Goal: Task Accomplishment & Management: Use online tool/utility

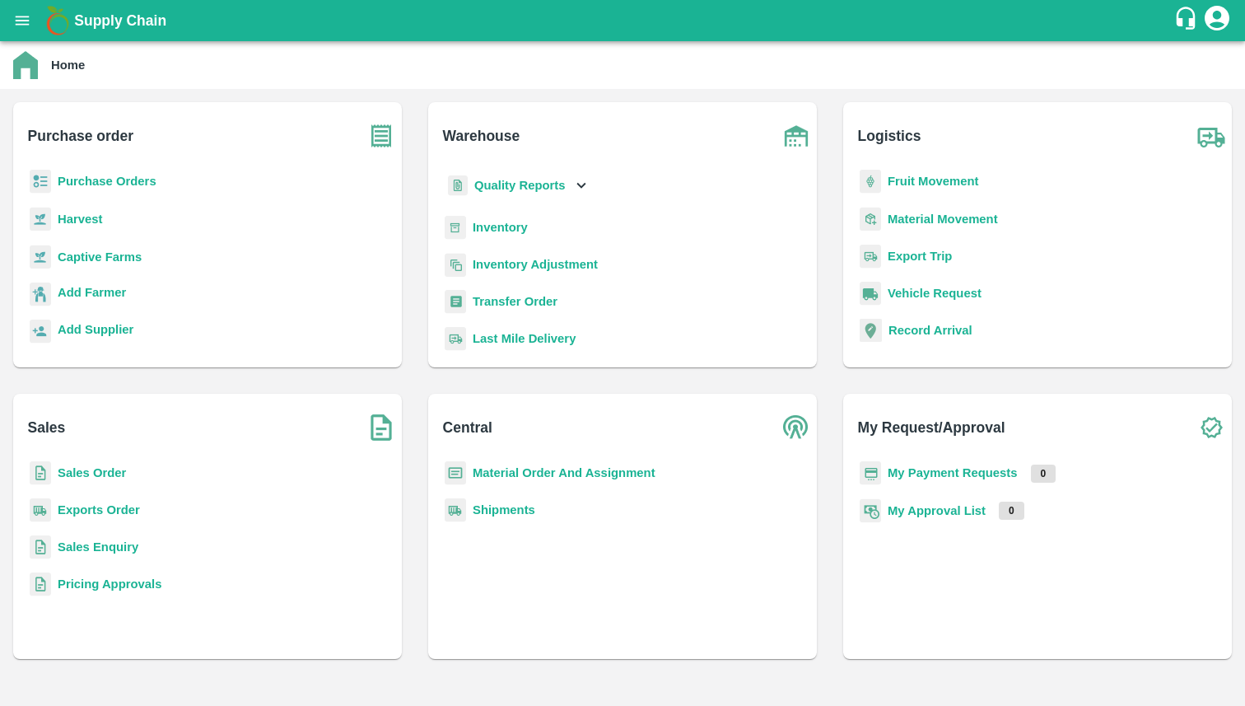
scroll to position [37, 0]
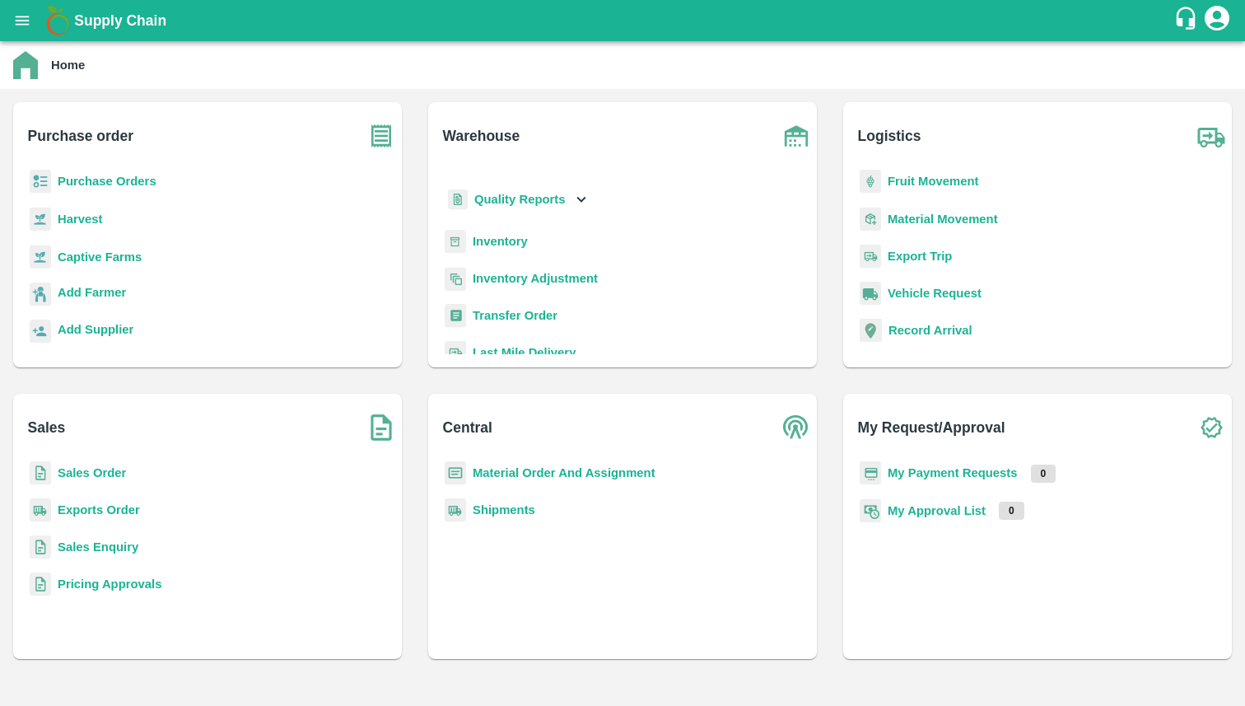
click at [497, 238] on b "Inventory" at bounding box center [500, 241] width 55 height 13
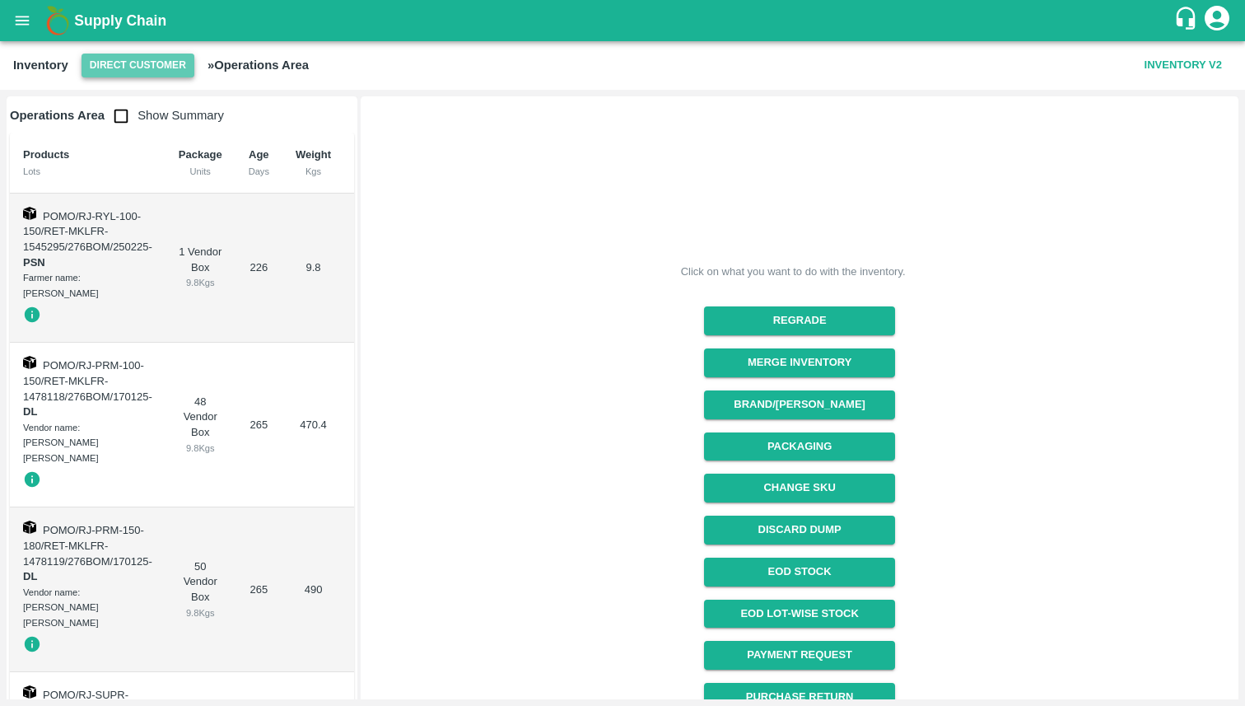
click at [111, 63] on button "Direct Customer" at bounding box center [138, 66] width 113 height 24
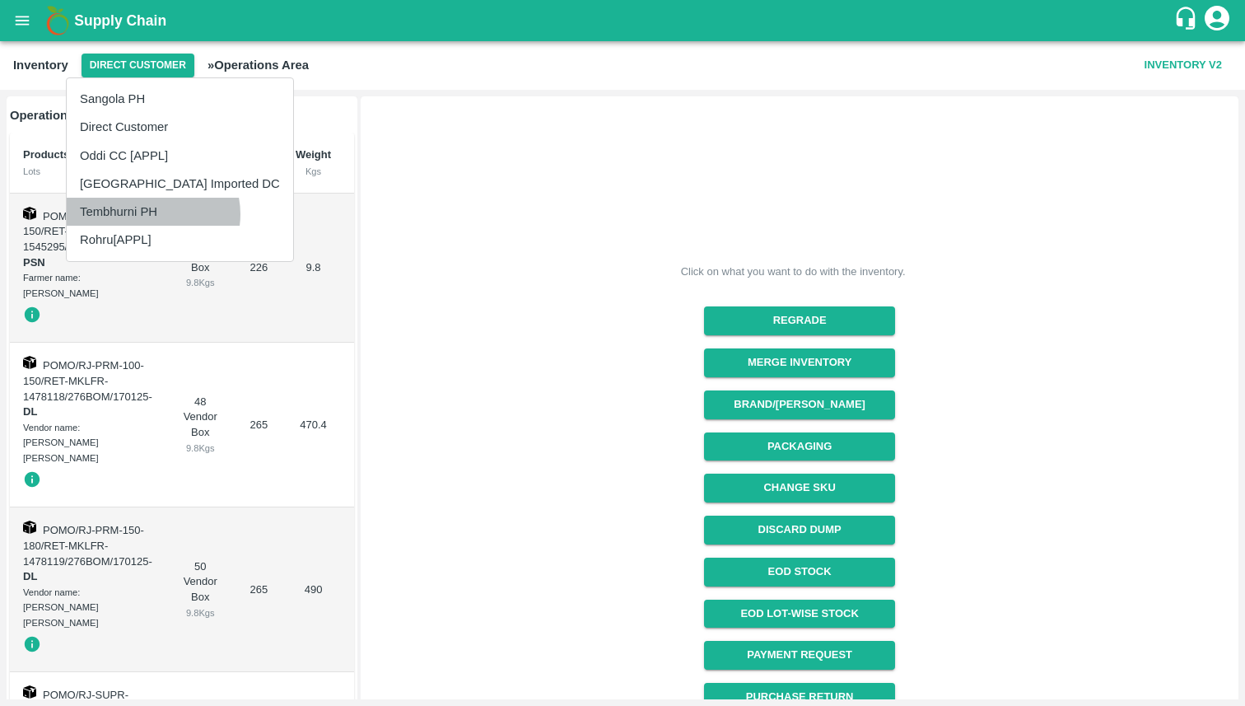
click at [152, 214] on li "Tembhurni PH" at bounding box center [180, 212] width 226 height 28
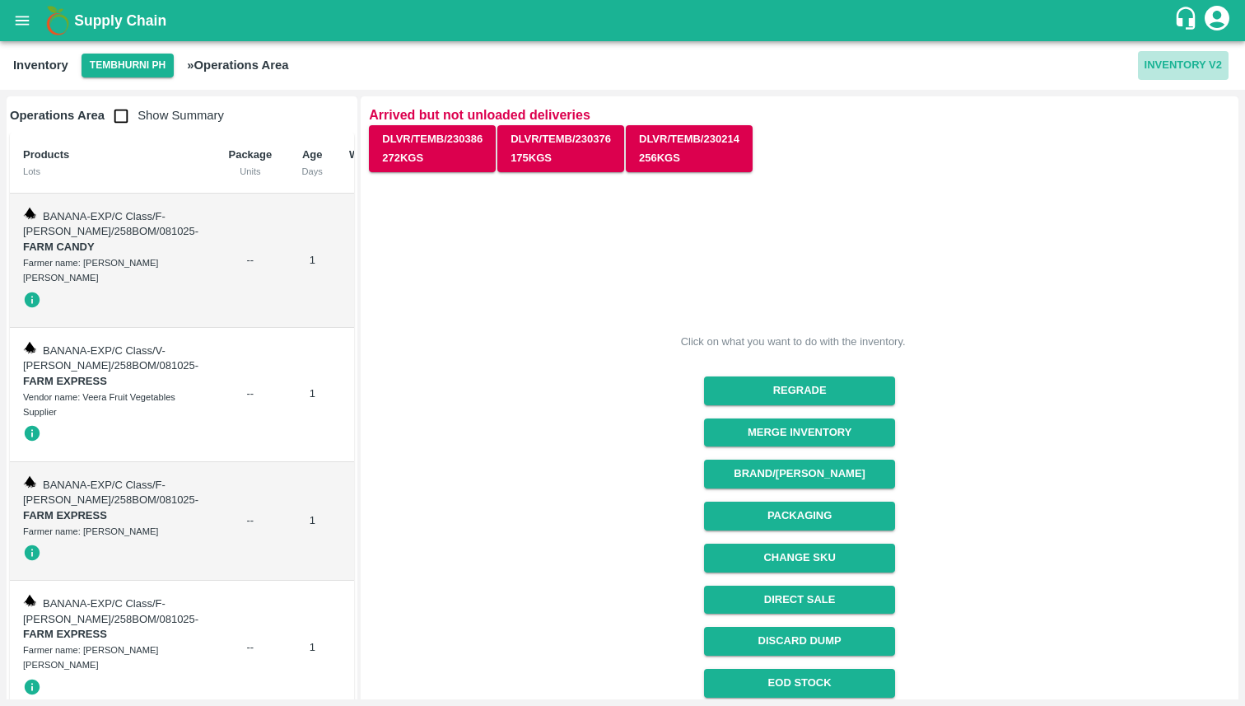
click at [1195, 67] on button "Inventory V2" at bounding box center [1183, 65] width 91 height 29
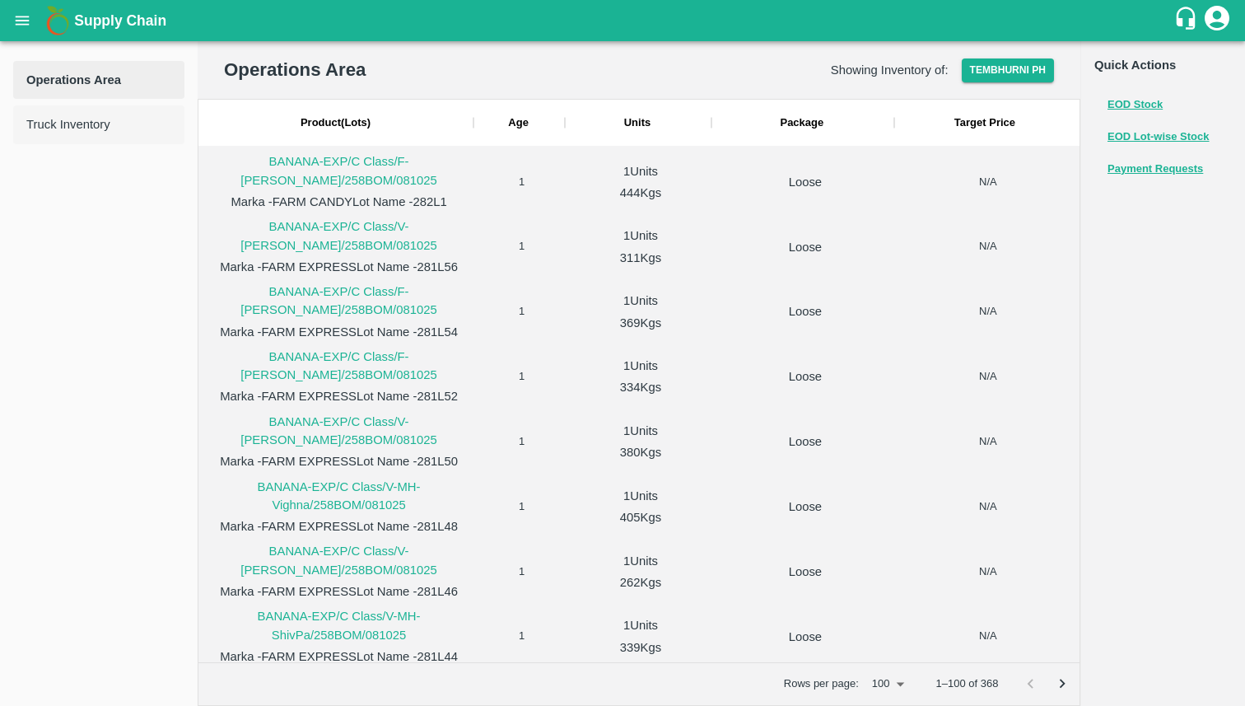
click at [91, 130] on span "Truck Inventory" at bounding box center [98, 124] width 145 height 18
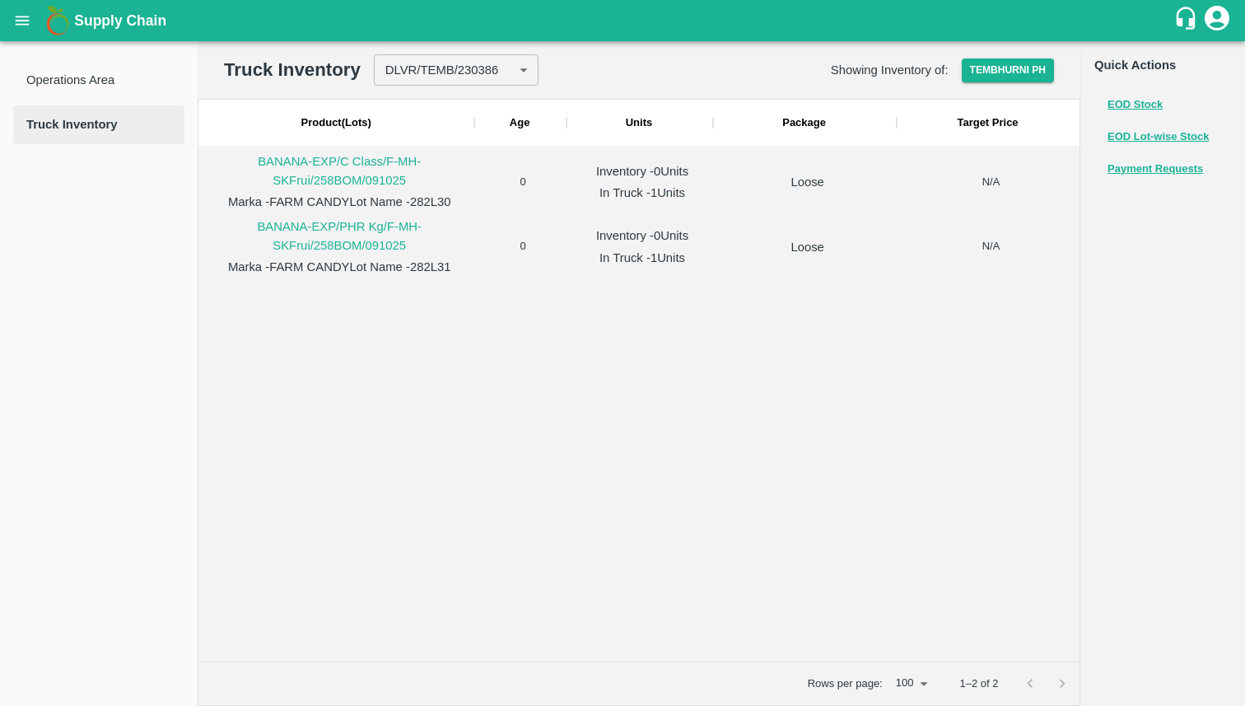
click at [337, 169] on p "BANANA-EXP/C Class/F-MH-SKFrui/258BOM/091025" at bounding box center [339, 170] width 268 height 37
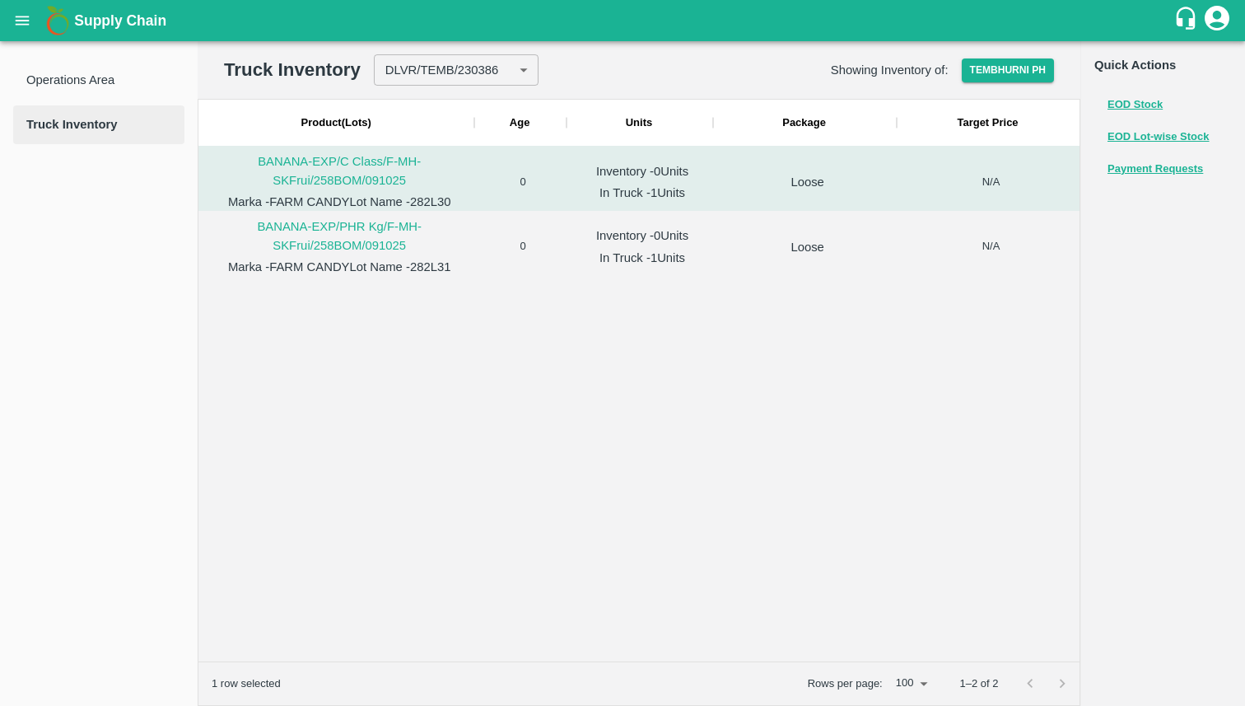
click at [337, 169] on p "BANANA-EXP/C Class/F-MH-SKFrui/258BOM/091025" at bounding box center [339, 170] width 268 height 37
click at [470, 248] on p "BANANA-EXP/PHR Kg/F-MH-SKFrui/258BOM/091025" at bounding box center [339, 235] width 268 height 37
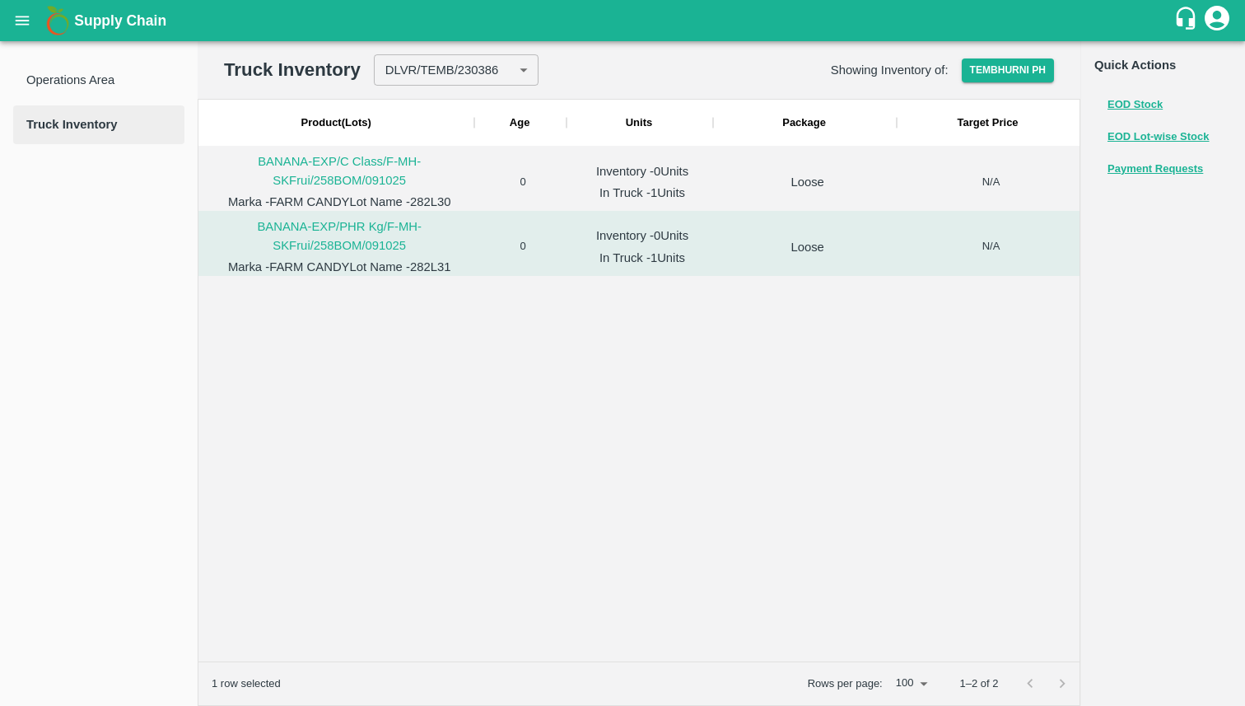
click at [499, 395] on div at bounding box center [638, 468] width 881 height 385
click at [1066, 683] on div at bounding box center [1045, 683] width 63 height 31
click at [1036, 683] on div at bounding box center [1045, 683] width 63 height 31
click at [1003, 71] on button "Tembhurni PH" at bounding box center [1008, 70] width 92 height 24
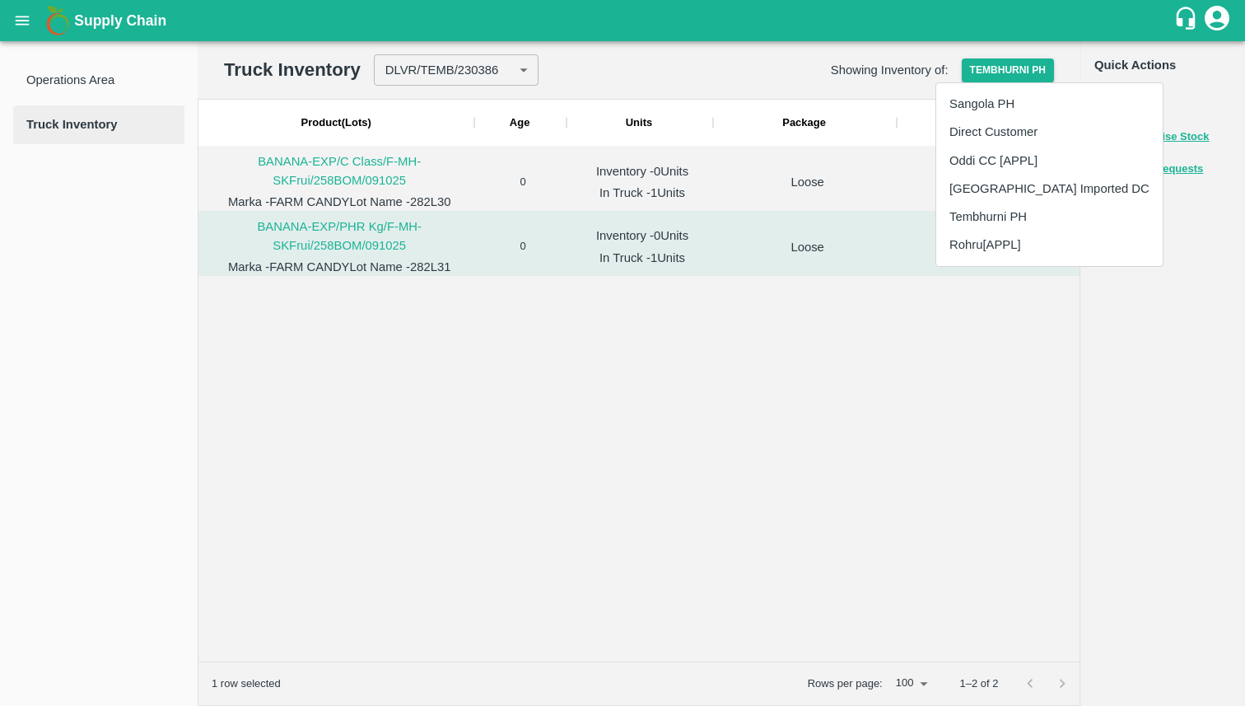
click at [729, 72] on div at bounding box center [622, 353] width 1245 height 706
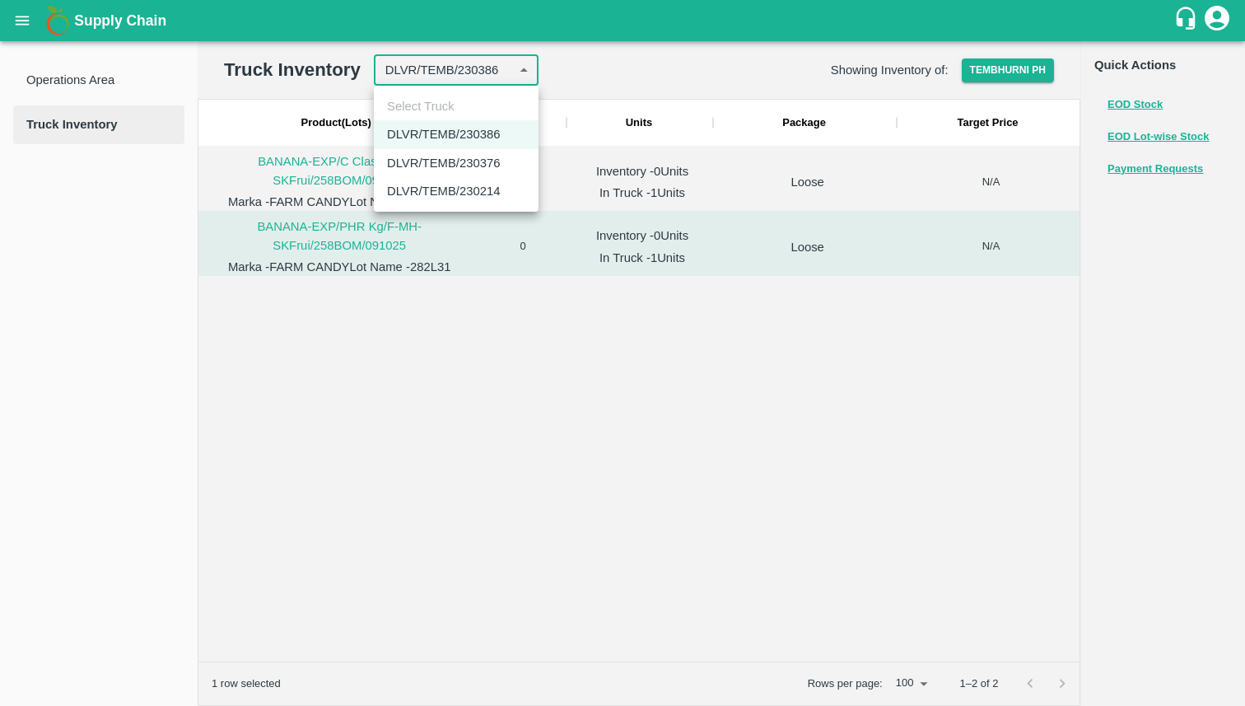
click at [504, 77] on body "Supply Chain Operations Area Truck Inventory Truck Inventory DLVR/TEMB/230386 2…" at bounding box center [622, 353] width 1245 height 706
click at [484, 159] on li "DLVR/TEMB/230376" at bounding box center [456, 163] width 165 height 28
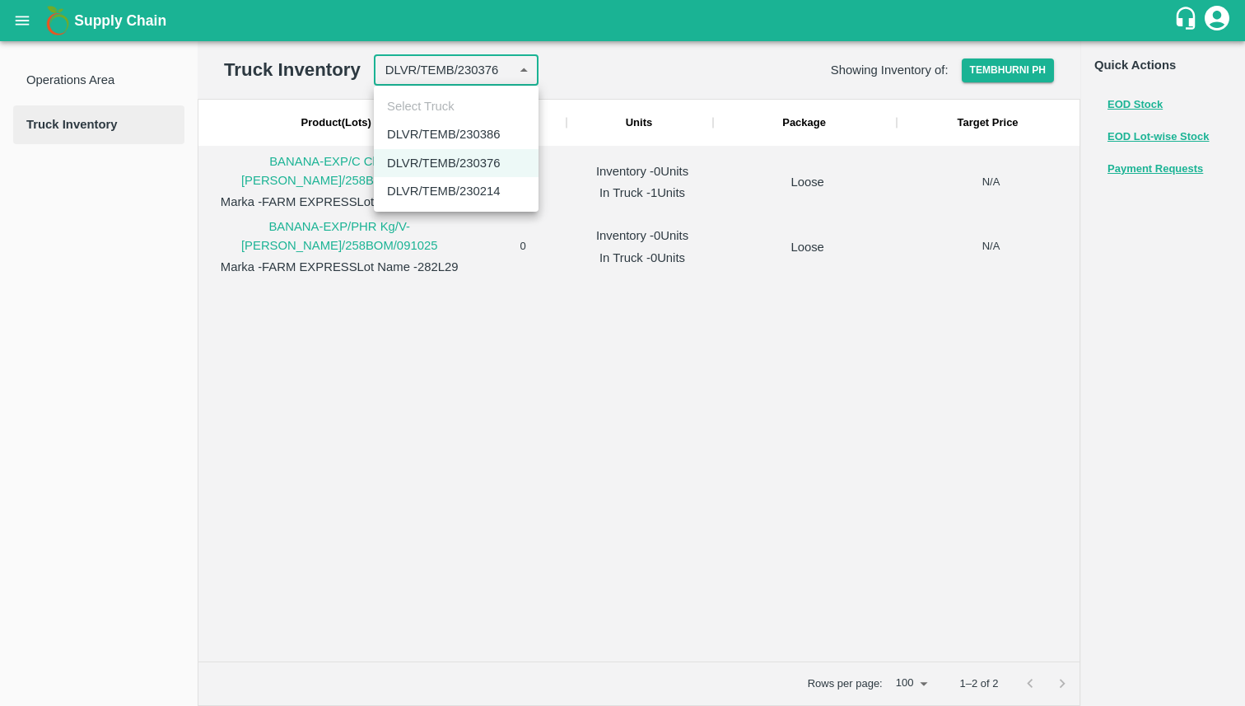
click at [499, 77] on body "Supply Chain Operations Area Truck Inventory Truck Inventory DLVR/TEMB/230376 2…" at bounding box center [622, 353] width 1245 height 706
click at [457, 184] on li "DLVR/TEMB/230214" at bounding box center [456, 191] width 165 height 28
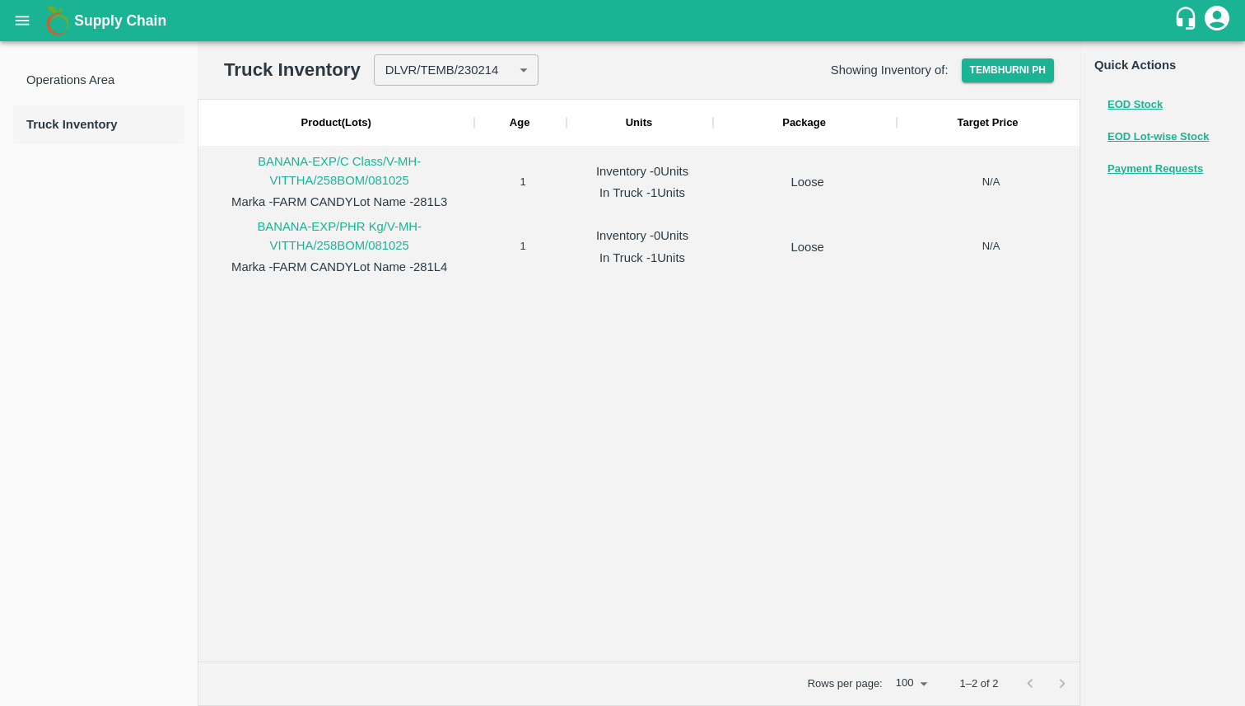
click at [77, 123] on span "Truck Inventory" at bounding box center [98, 124] width 145 height 18
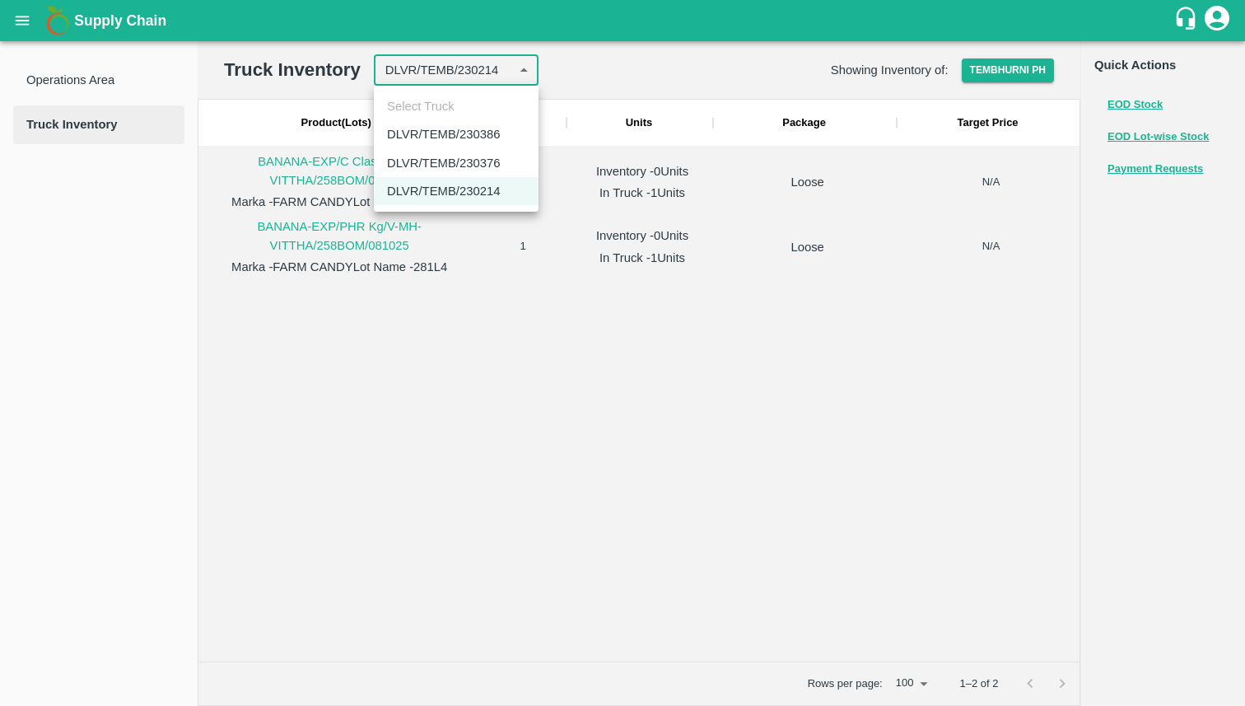
click at [441, 72] on body "Supply Chain Operations Area Truck Inventory Truck Inventory DLVR/TEMB/230214 2…" at bounding box center [622, 353] width 1245 height 706
click at [455, 160] on li "DLVR/TEMB/230376" at bounding box center [456, 163] width 165 height 28
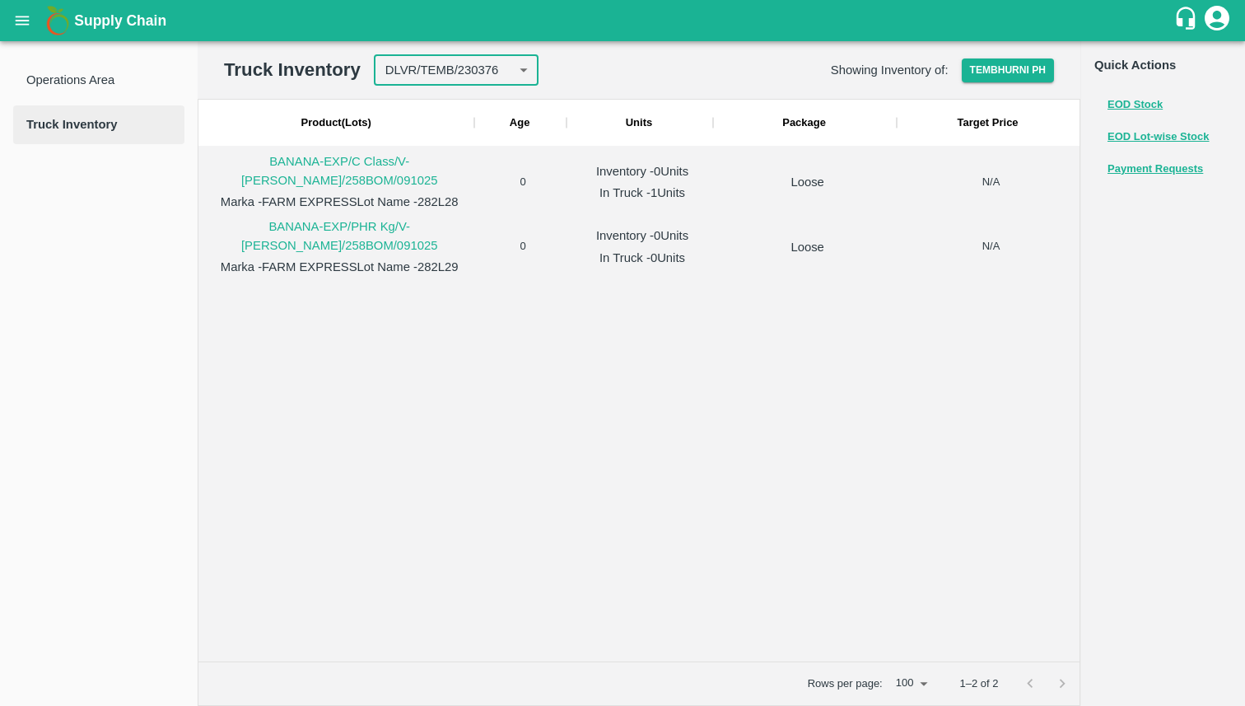
click at [459, 74] on body "Supply Chain Operations Area Truck Inventory Truck Inventory DLVR/TEMB/230376 2…" at bounding box center [622, 353] width 1245 height 706
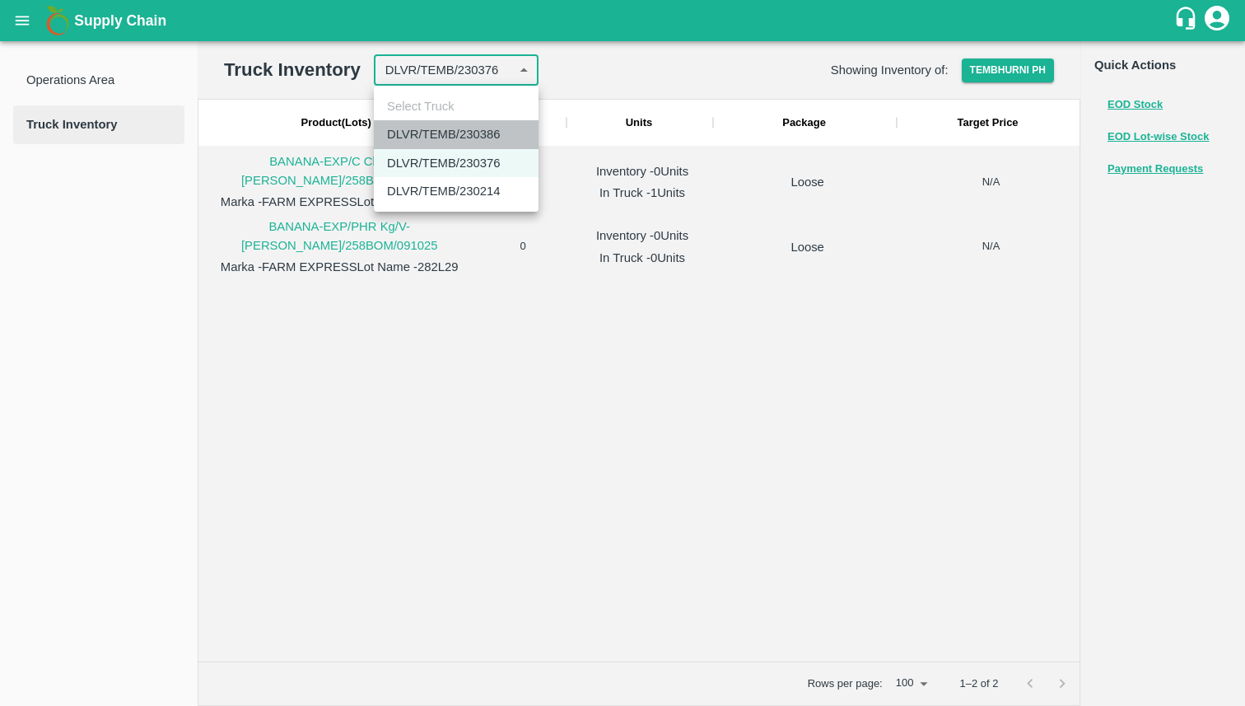
click at [492, 138] on li "DLVR/TEMB/230386" at bounding box center [456, 134] width 165 height 28
type input "230386"
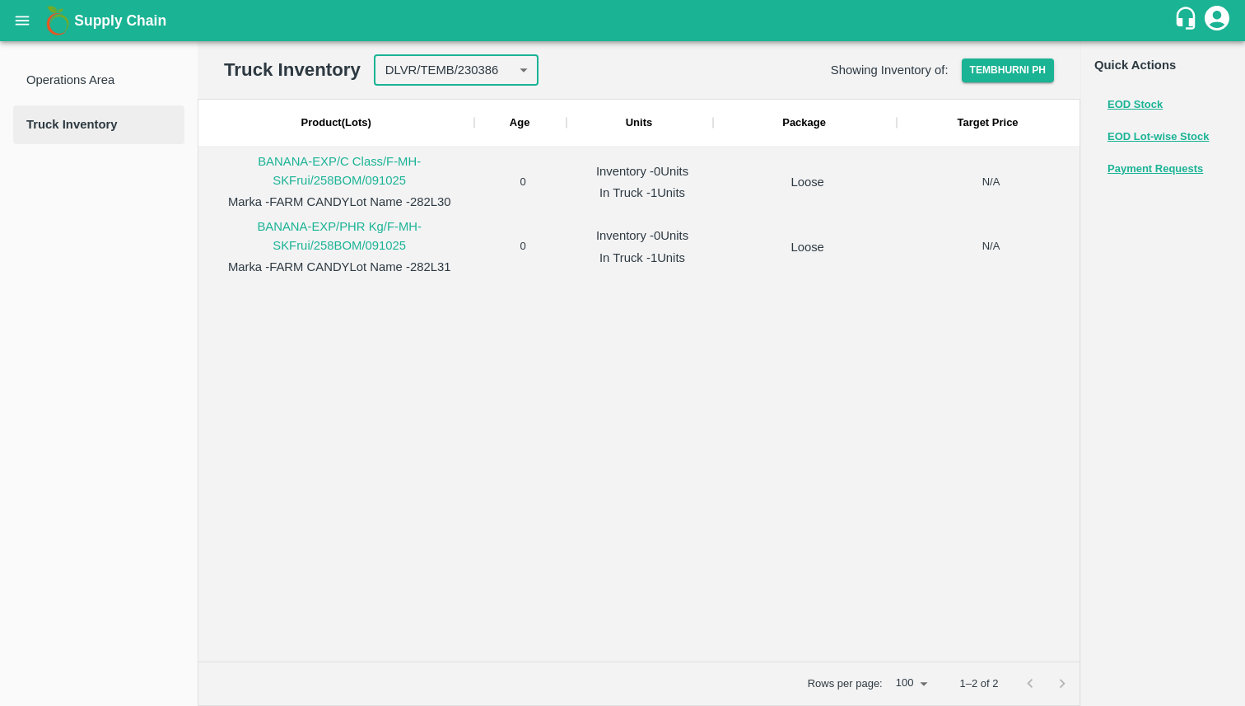
click at [980, 687] on p "1–2 of 2" at bounding box center [978, 684] width 39 height 16
click at [950, 447] on div at bounding box center [638, 468] width 881 height 385
click at [1132, 101] on button "EOD Stock" at bounding box center [1135, 105] width 55 height 19
click at [1151, 167] on button "Payment Requests" at bounding box center [1156, 169] width 96 height 19
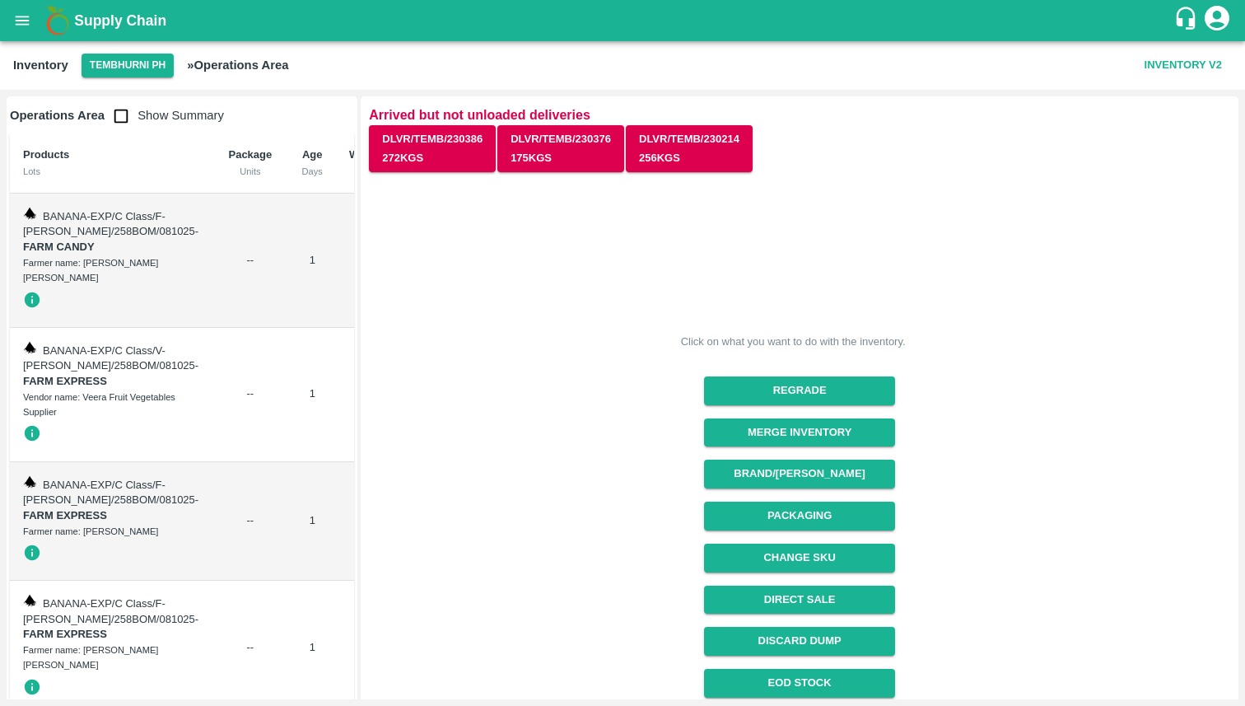
click at [1185, 26] on icon "customer-support" at bounding box center [1185, 18] width 25 height 25
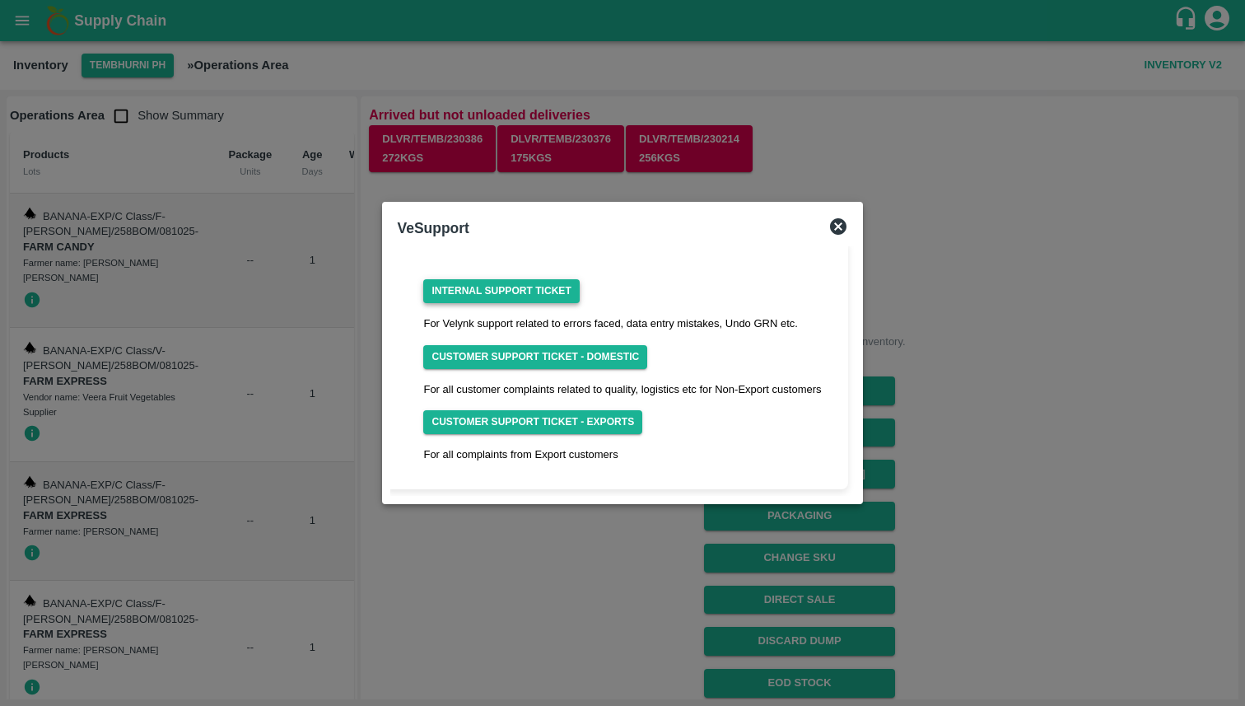
click at [524, 296] on link "Internal Support Ticket" at bounding box center [501, 291] width 156 height 24
click at [571, 358] on link "Customer Support Ticket - Domestic" at bounding box center [535, 357] width 224 height 24
click at [548, 424] on link "Customer Support Ticket - Exports" at bounding box center [532, 422] width 219 height 24
click at [839, 229] on icon at bounding box center [838, 227] width 20 height 20
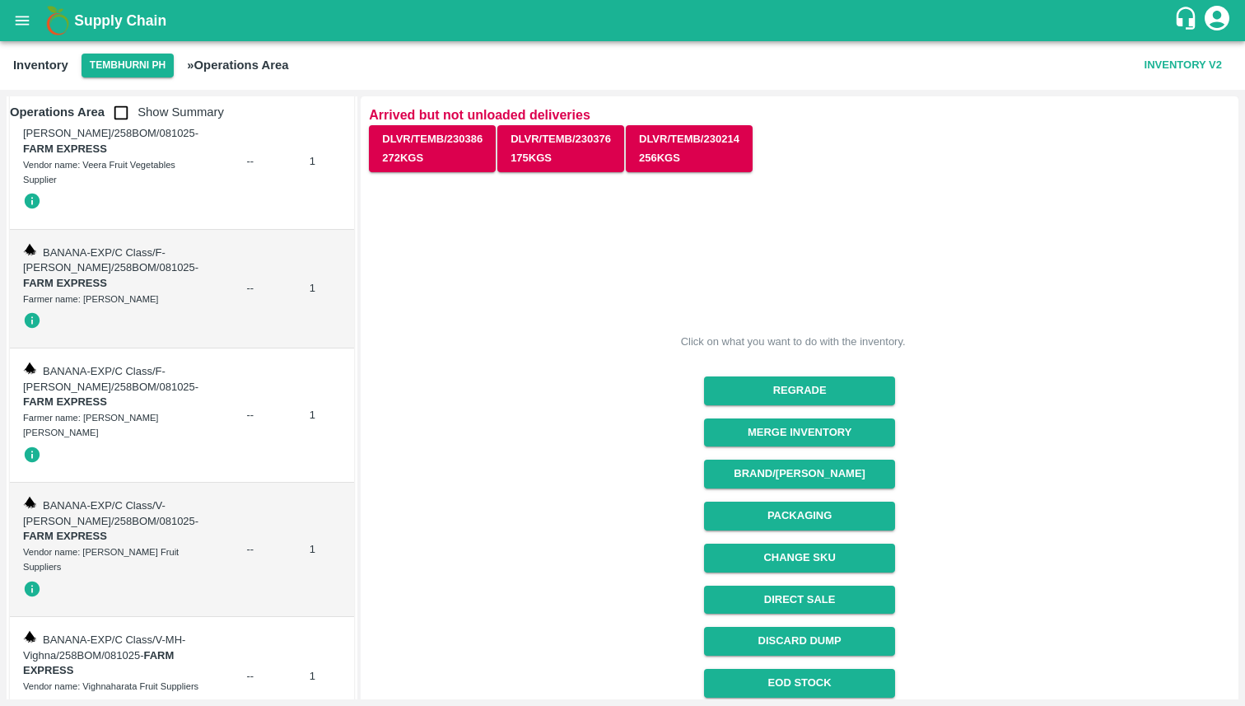
scroll to position [177, 0]
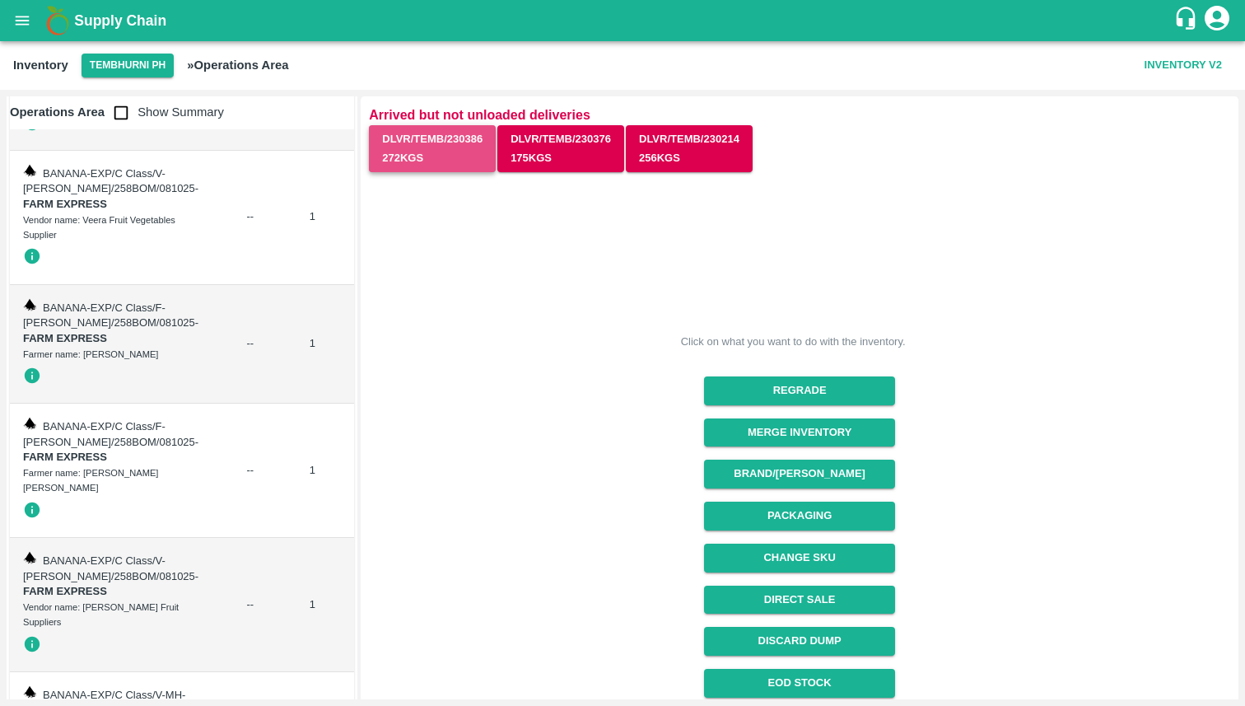
click at [455, 147] on button "DLVR/TEMB/230386 272 Kgs" at bounding box center [432, 149] width 127 height 48
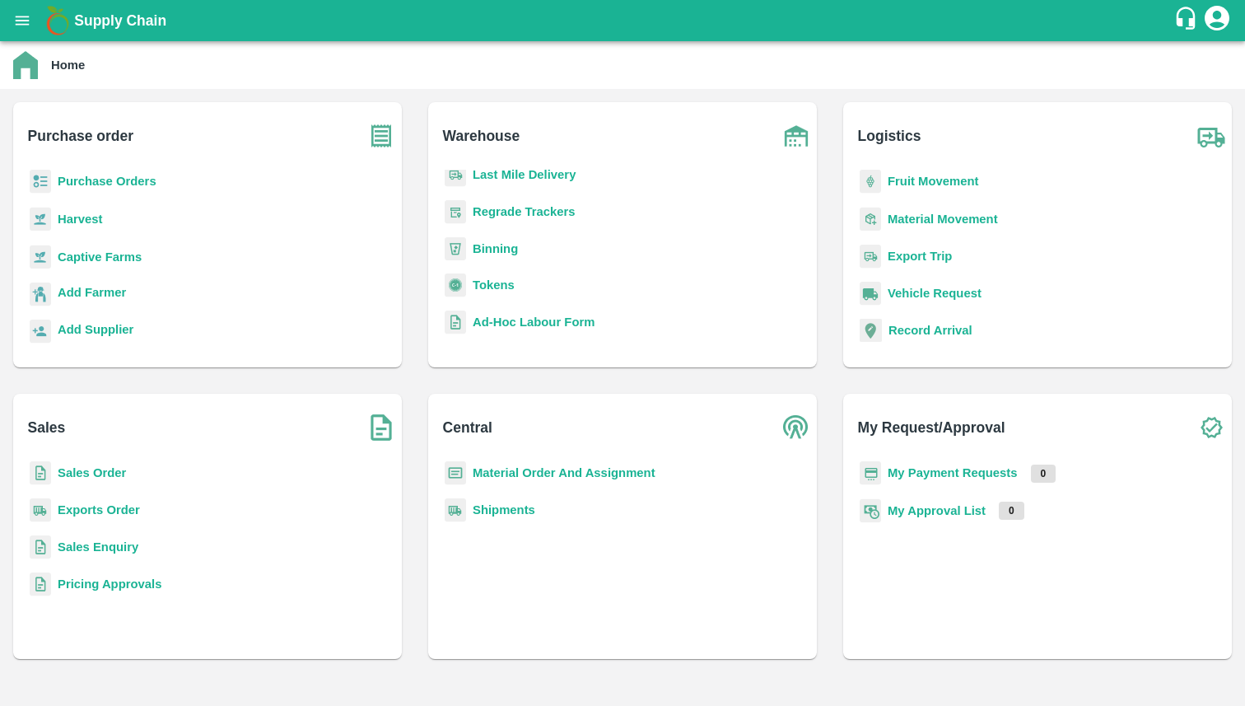
click at [955, 224] on b "Material Movement" at bounding box center [943, 218] width 110 height 13
